Goal: Transaction & Acquisition: Purchase product/service

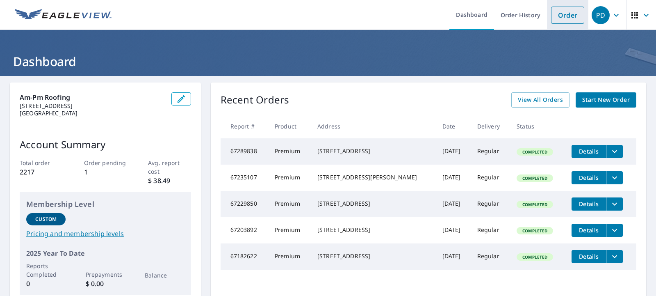
click at [574, 18] on link "Order" at bounding box center [567, 15] width 33 height 17
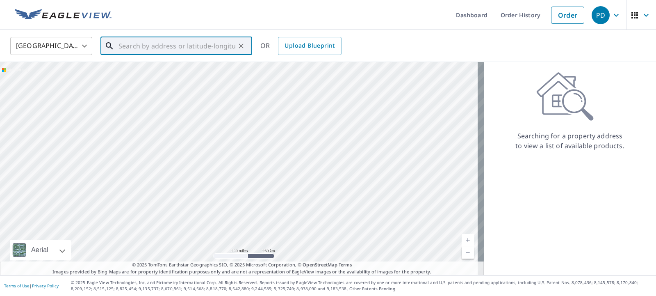
click at [141, 45] on input "text" at bounding box center [177, 45] width 117 height 23
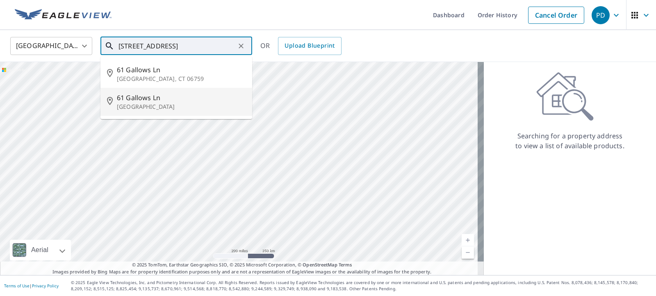
click at [130, 100] on span "61 Gallows Ln" at bounding box center [181, 98] width 129 height 10
type input "[STREET_ADDRESS]"
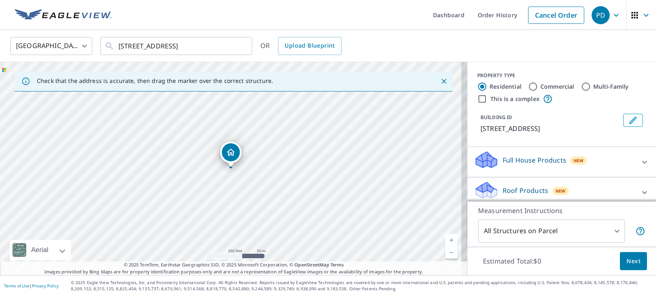
click at [445, 240] on link "Current Level 17, Zoom In" at bounding box center [451, 240] width 12 height 12
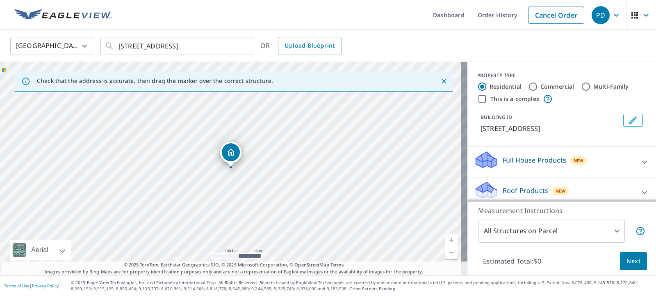
click at [445, 240] on link "Current Level 18, Zoom In" at bounding box center [451, 240] width 12 height 12
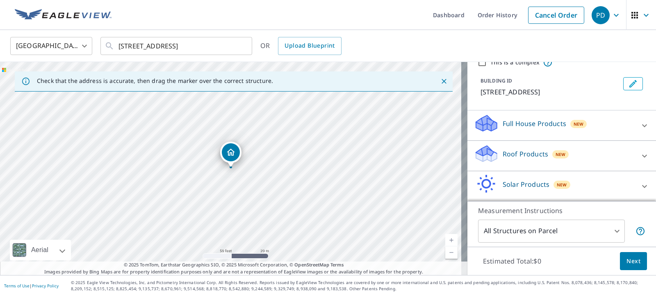
scroll to position [41, 0]
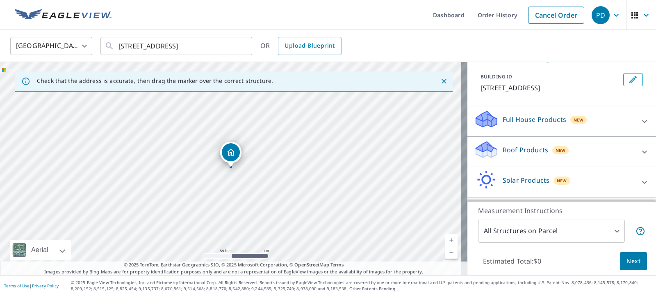
click at [519, 152] on p "Roof Products" at bounding box center [526, 150] width 46 height 10
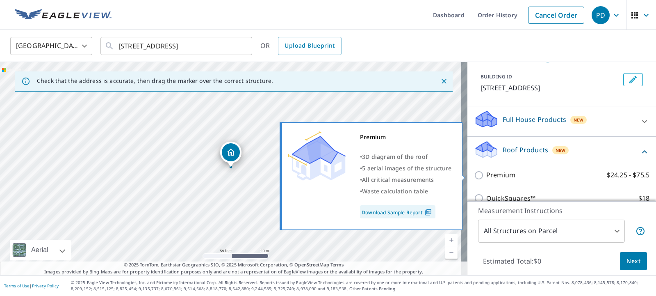
click at [474, 176] on input "Premium $24.25 - $75.5" at bounding box center [480, 175] width 12 height 10
checkbox input "true"
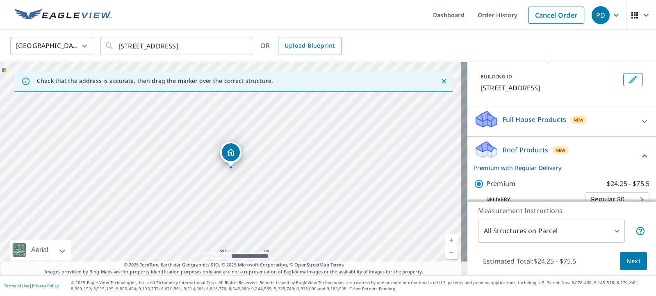
click at [611, 231] on body "PD PD Dashboard Order History Cancel Order PD United States US ​ [STREET_ADDRES…" at bounding box center [328, 148] width 656 height 296
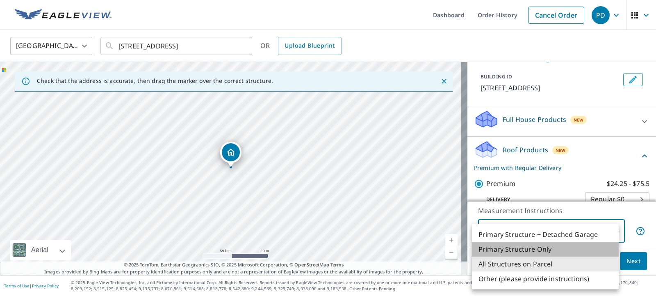
click at [535, 247] on li "Primary Structure Only" at bounding box center [545, 249] width 147 height 15
type input "2"
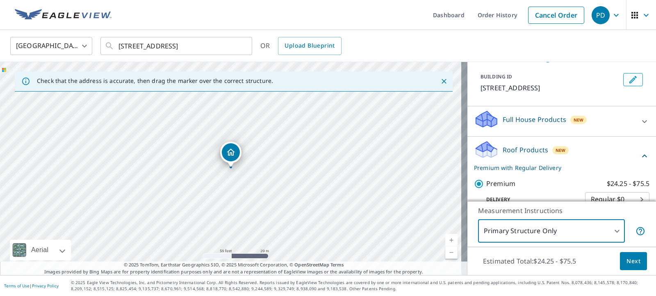
click at [627, 262] on span "Next" at bounding box center [634, 261] width 14 height 10
